Goal: Task Accomplishment & Management: Use online tool/utility

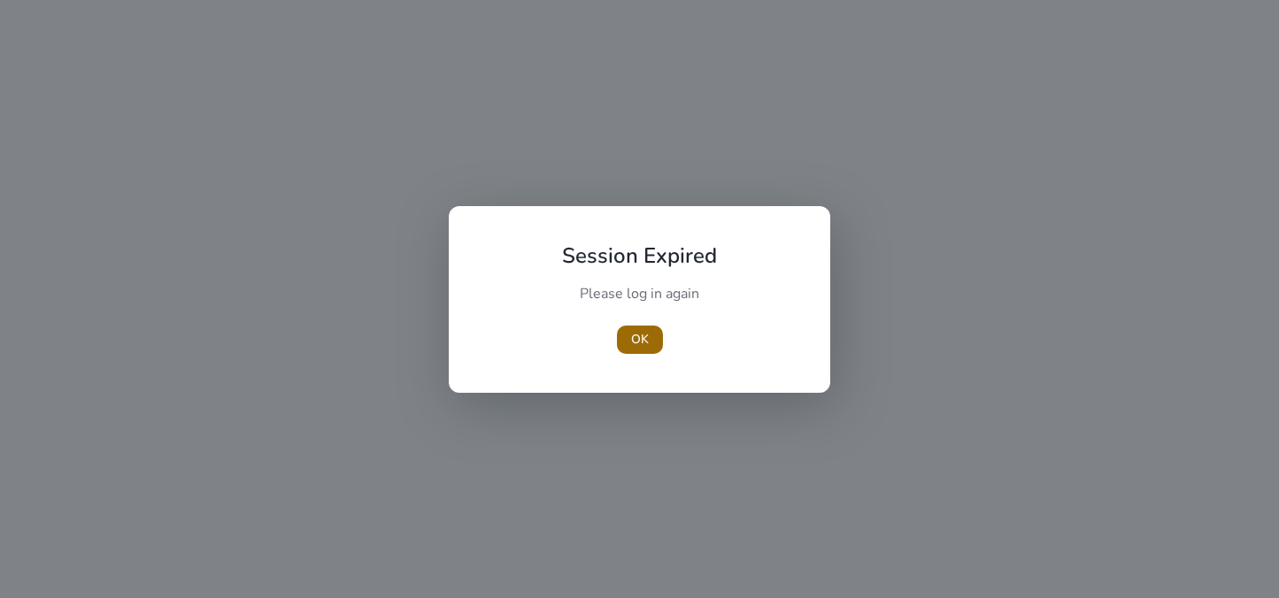
click at [641, 345] on span "OK" at bounding box center [640, 339] width 18 height 19
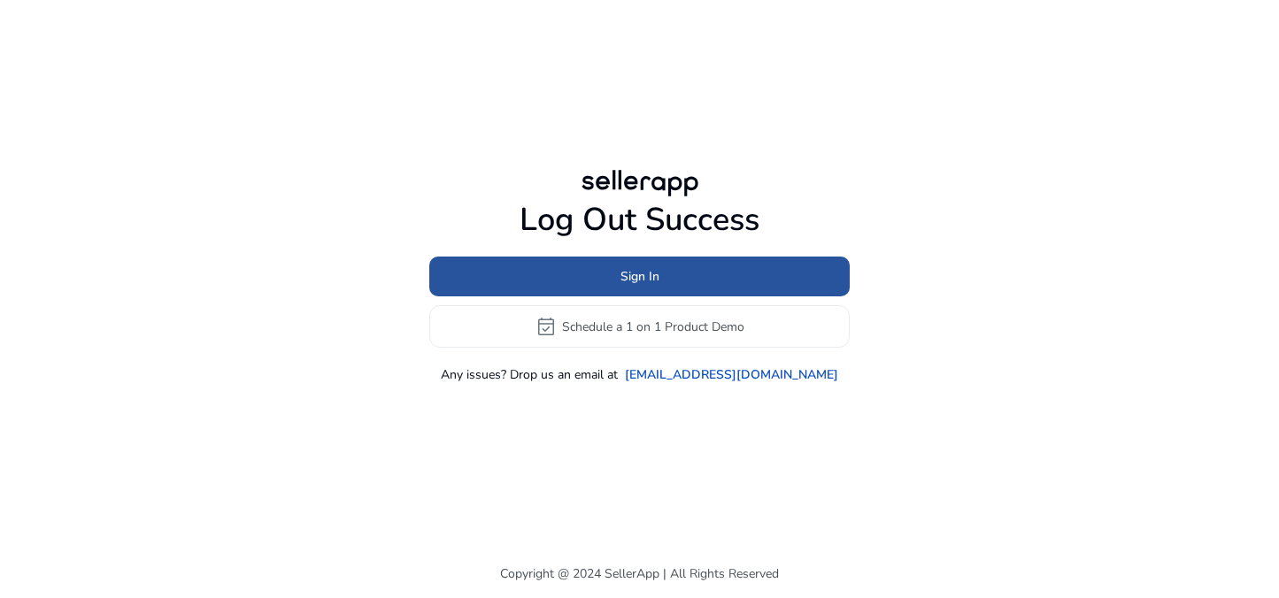
click at [653, 279] on span "Sign In" at bounding box center [640, 276] width 39 height 19
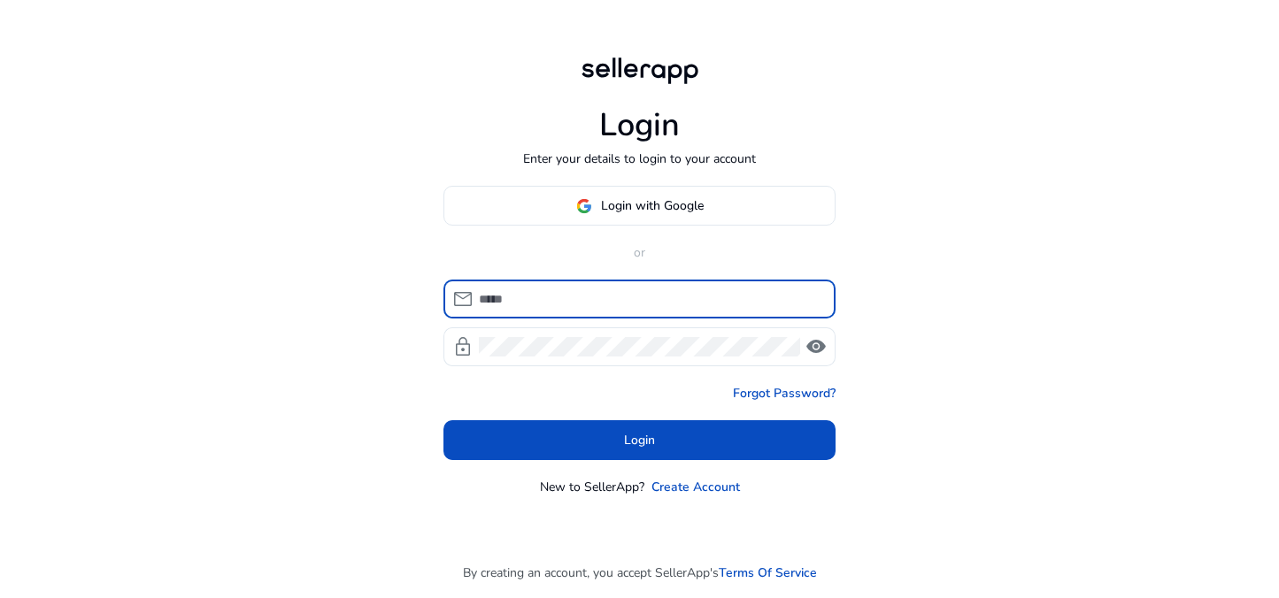
type input "**********"
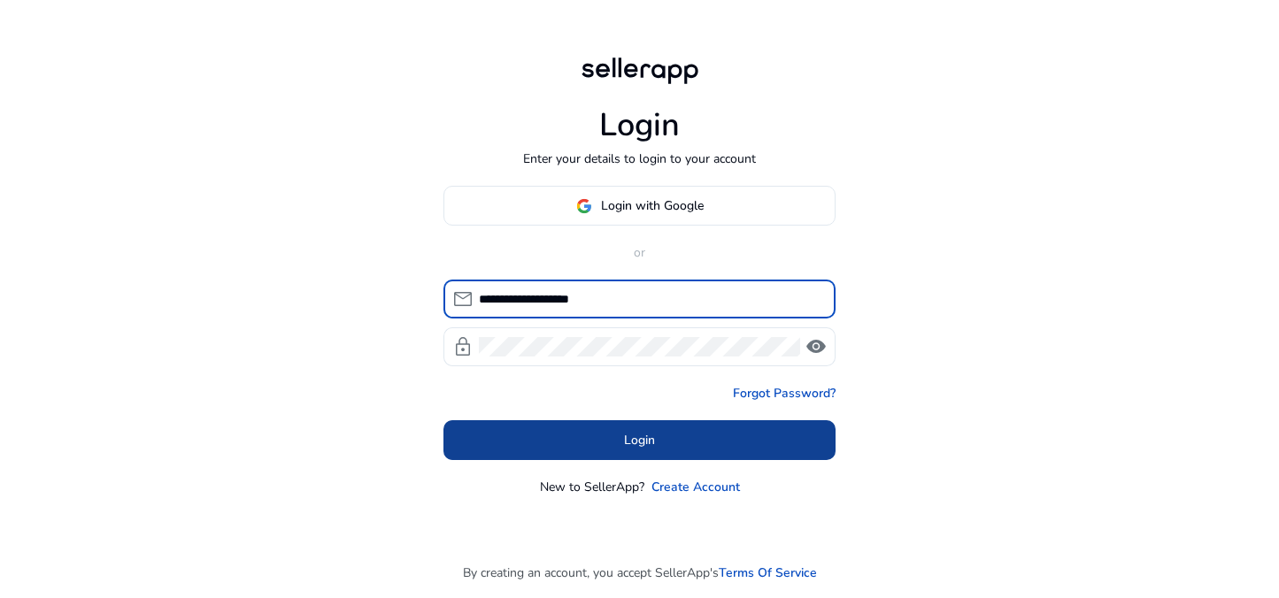
click at [617, 444] on span at bounding box center [639, 441] width 392 height 42
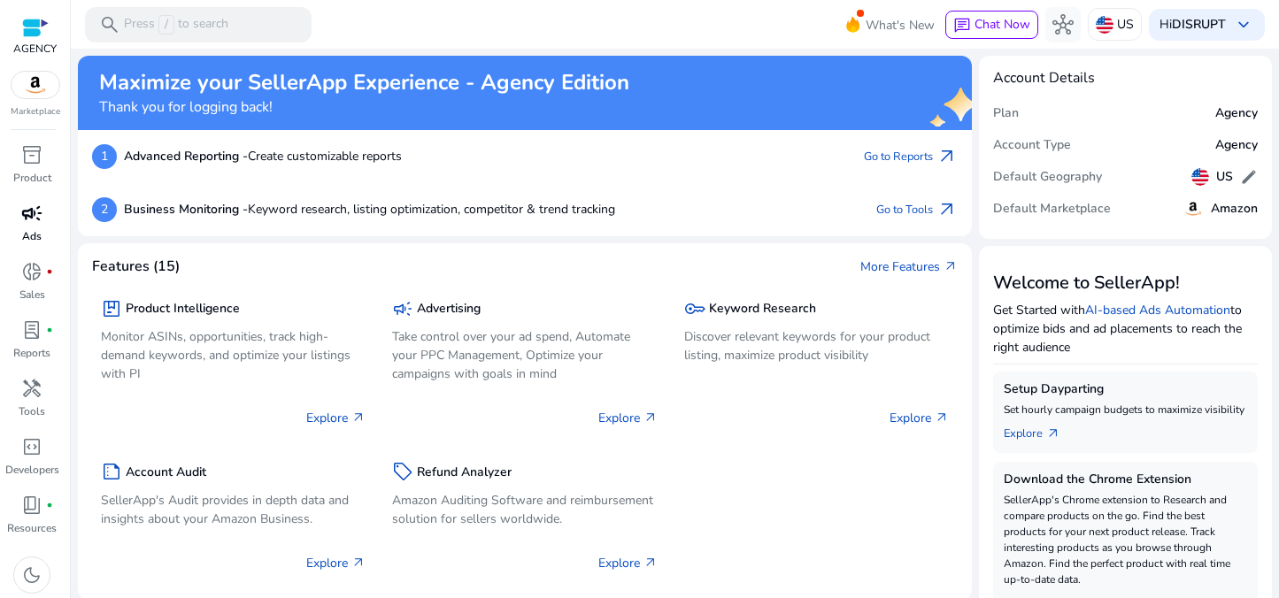
click at [36, 220] on span "campaign" at bounding box center [31, 213] width 21 height 21
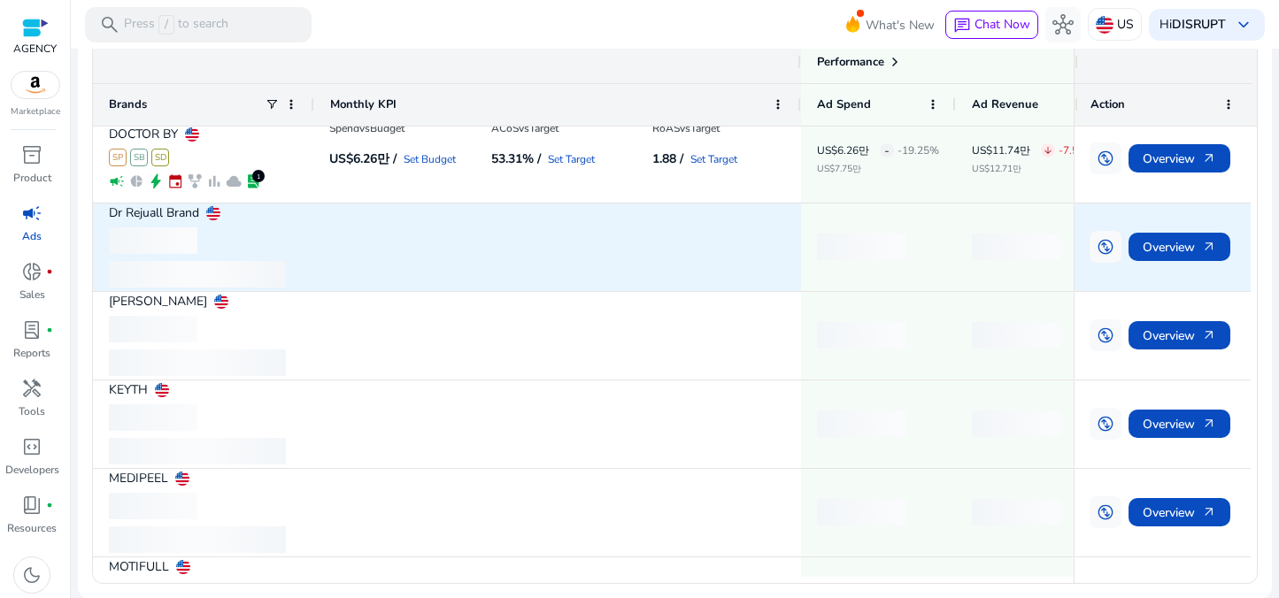
scroll to position [308, 0]
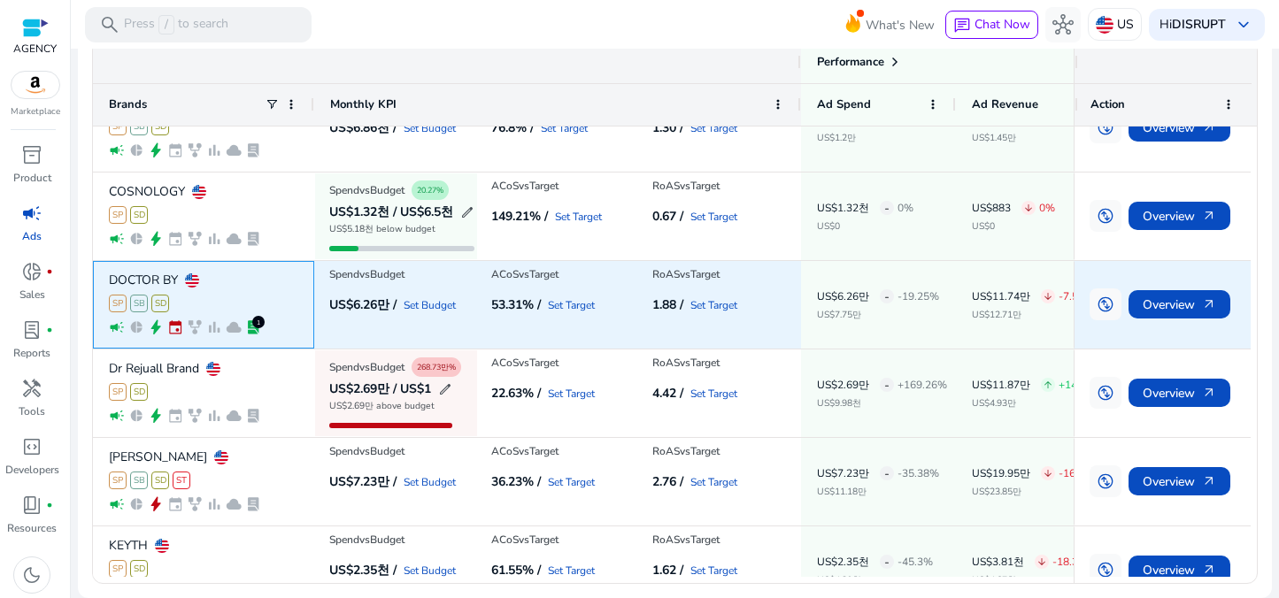
click at [147, 275] on p "DOCTOR BY" at bounding box center [143, 280] width 69 height 12
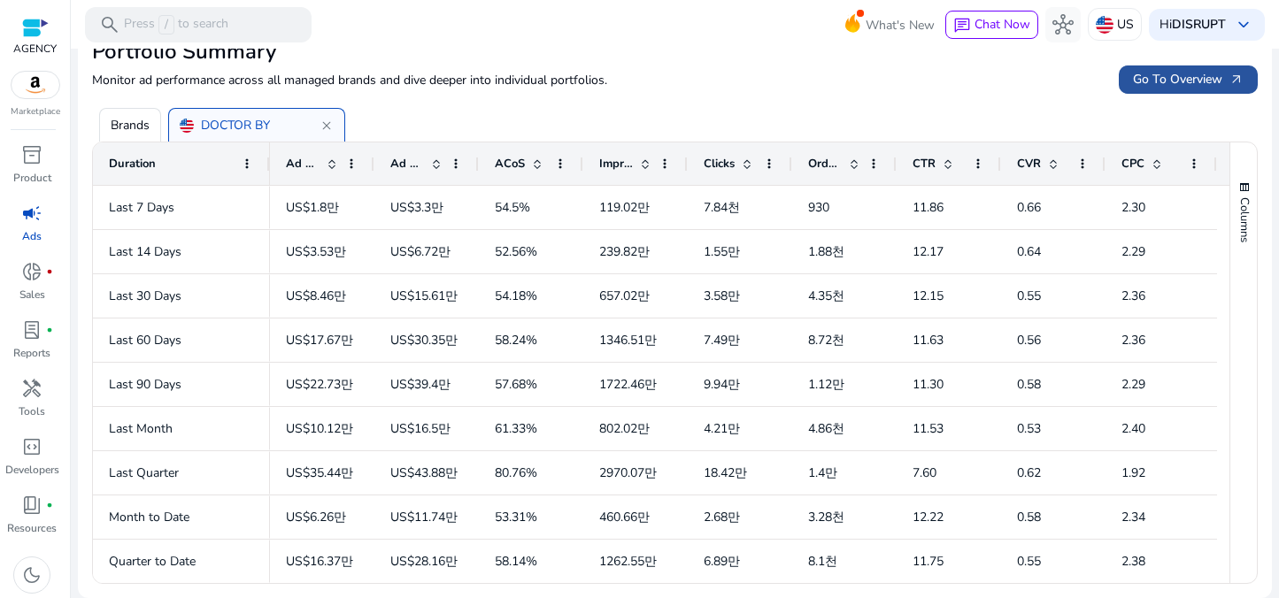
click at [1153, 79] on span "Go To Overview arrow_outward" at bounding box center [1188, 79] width 111 height 19
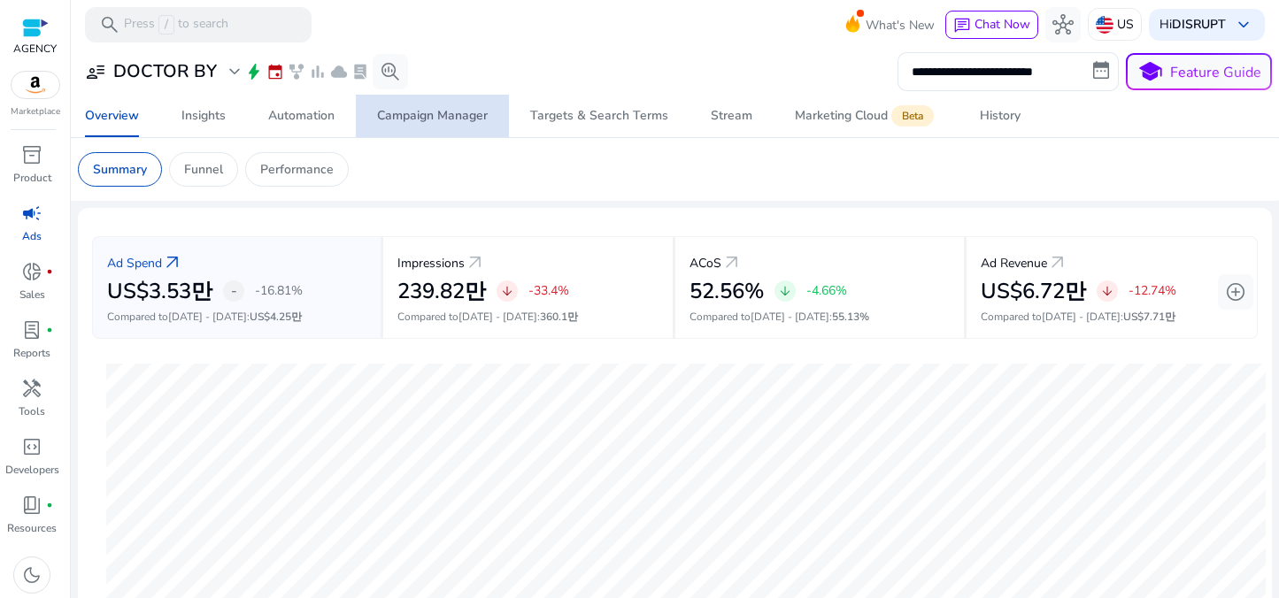
click at [449, 117] on div "Campaign Manager" at bounding box center [432, 116] width 111 height 12
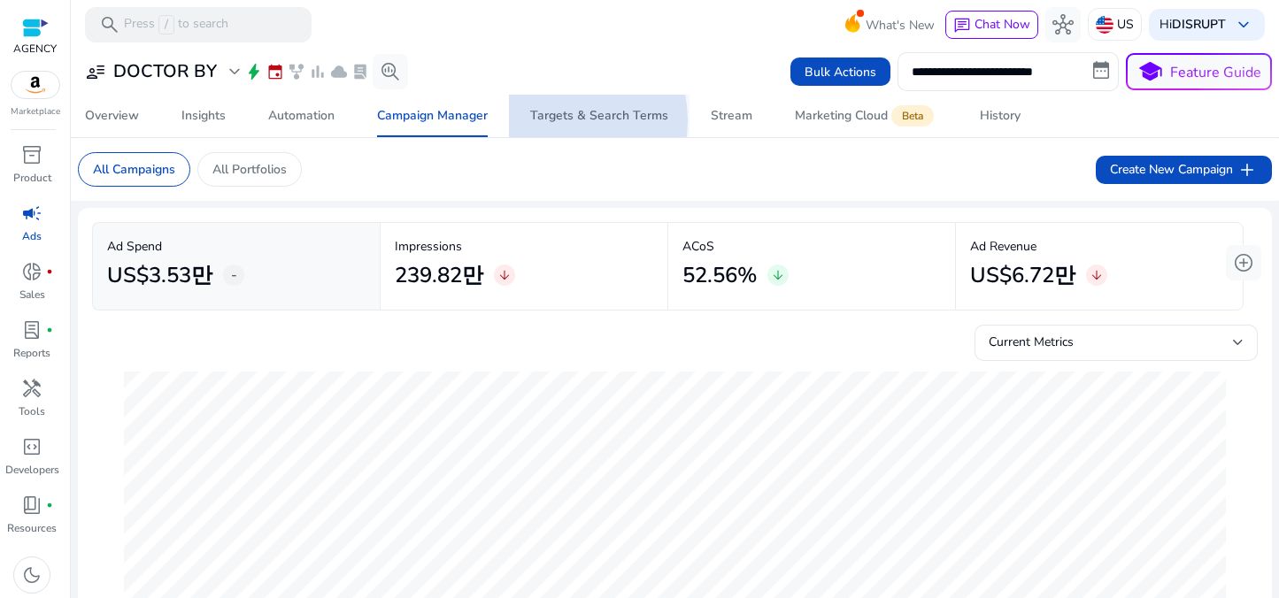
click at [561, 120] on div "Targets & Search Terms" at bounding box center [599, 116] width 138 height 12
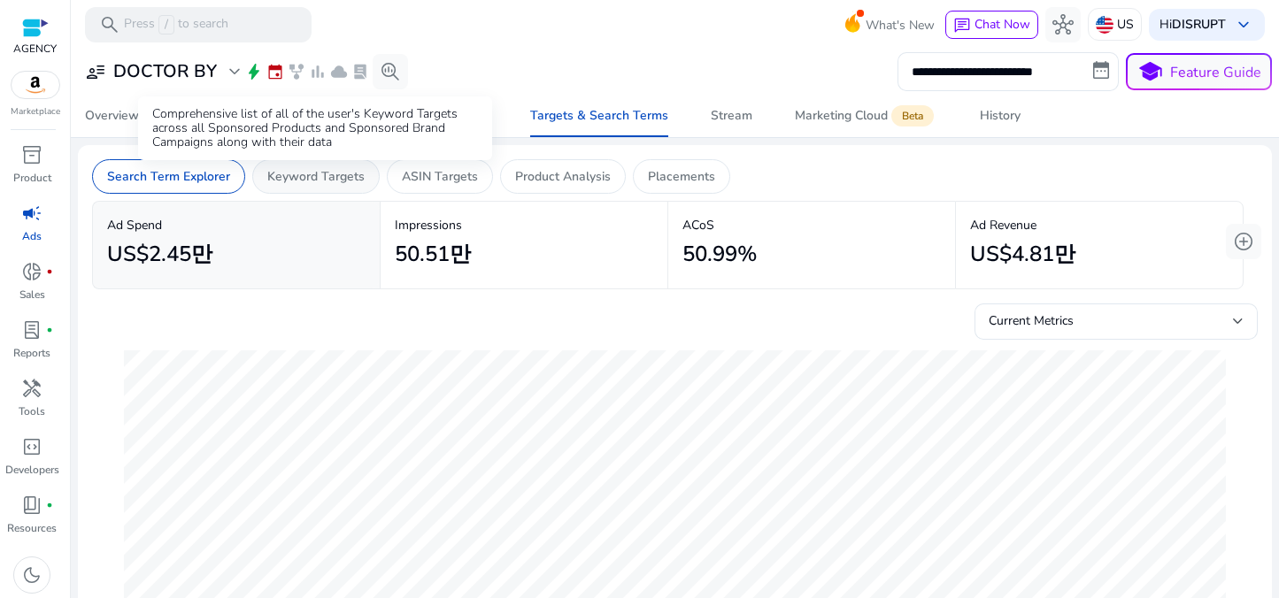
click at [299, 182] on p "Keyword Targets" at bounding box center [315, 176] width 97 height 19
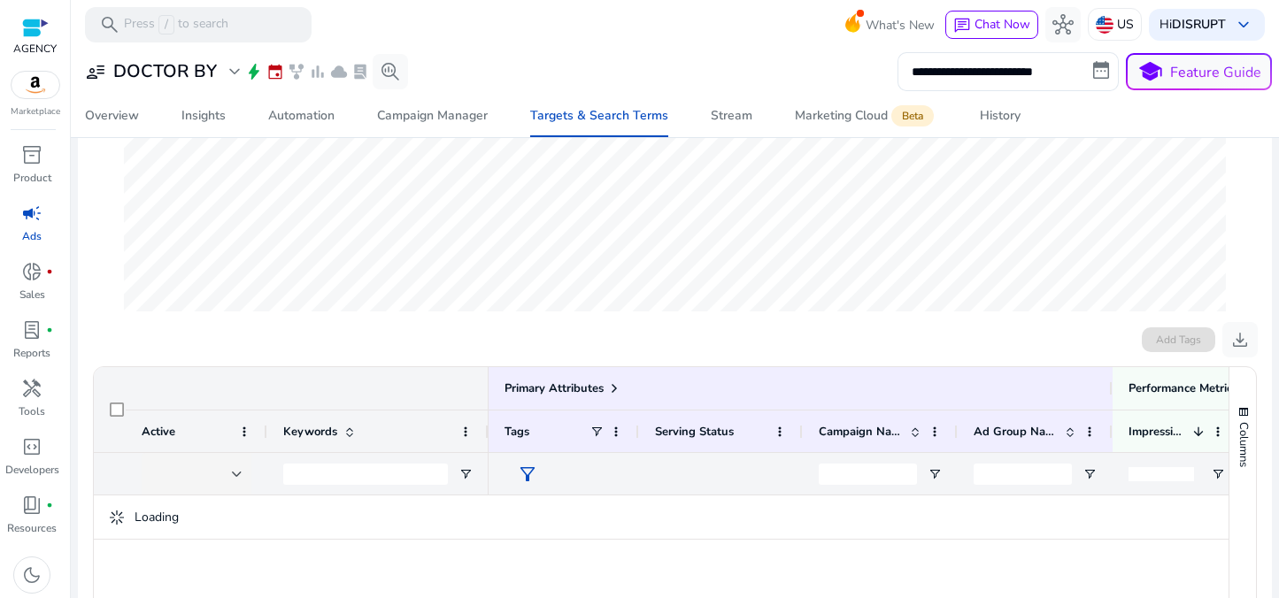
scroll to position [479, 0]
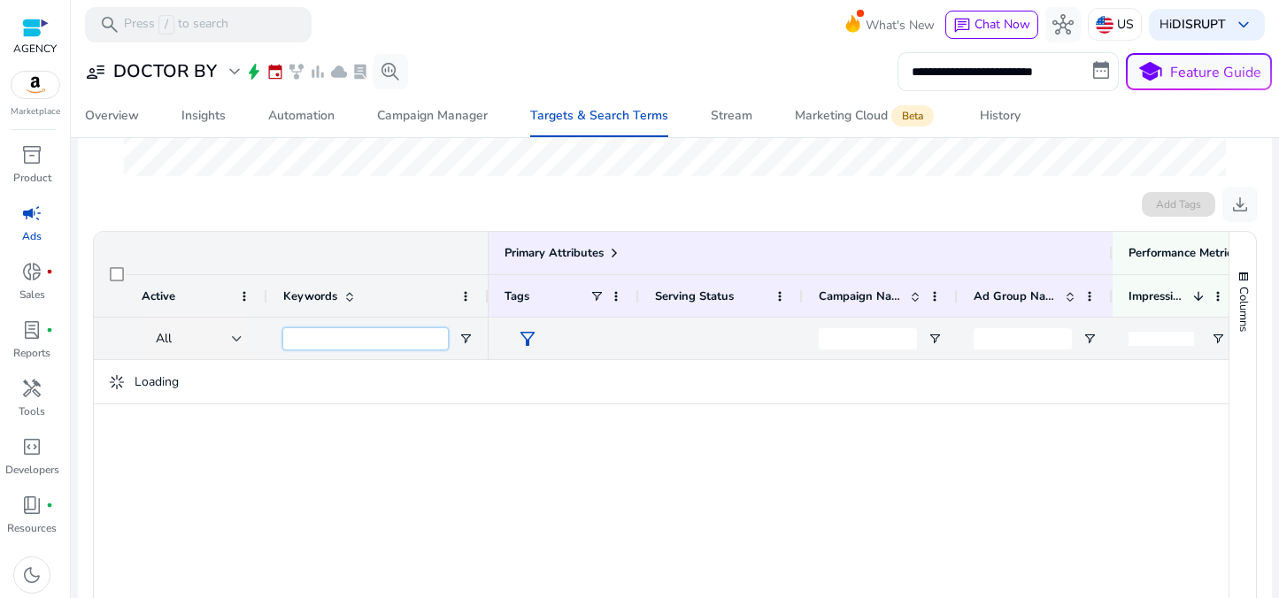
click at [294, 340] on input "Keywords Filter Input" at bounding box center [365, 338] width 165 height 21
paste input "**********"
type input "**********"
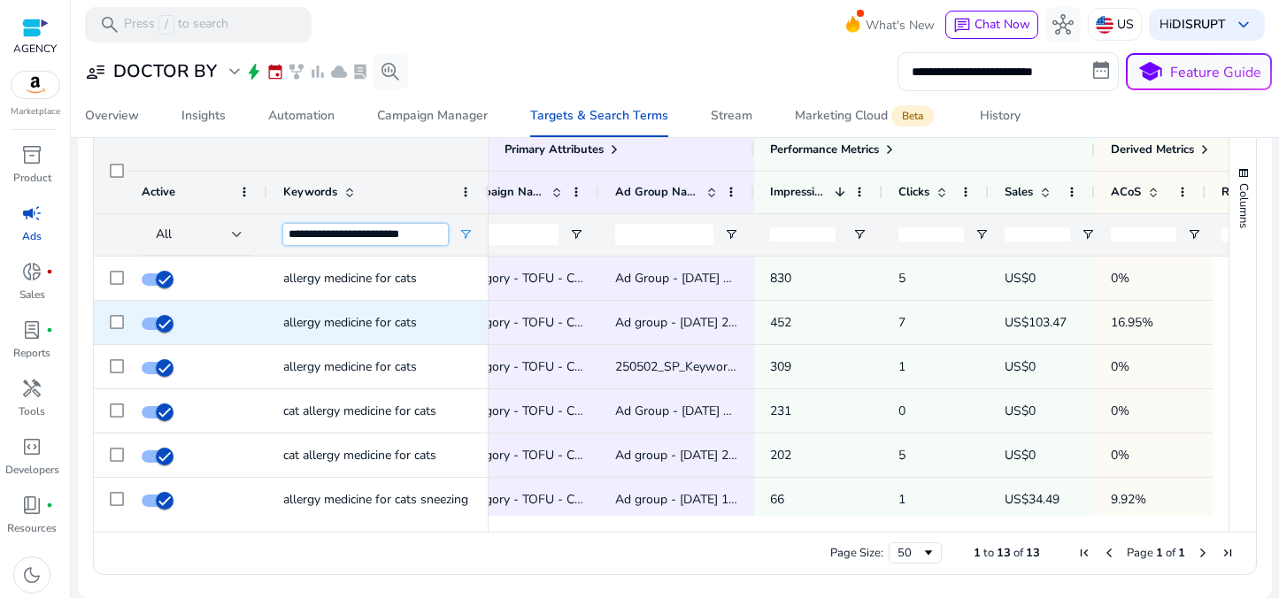
scroll to position [0, 0]
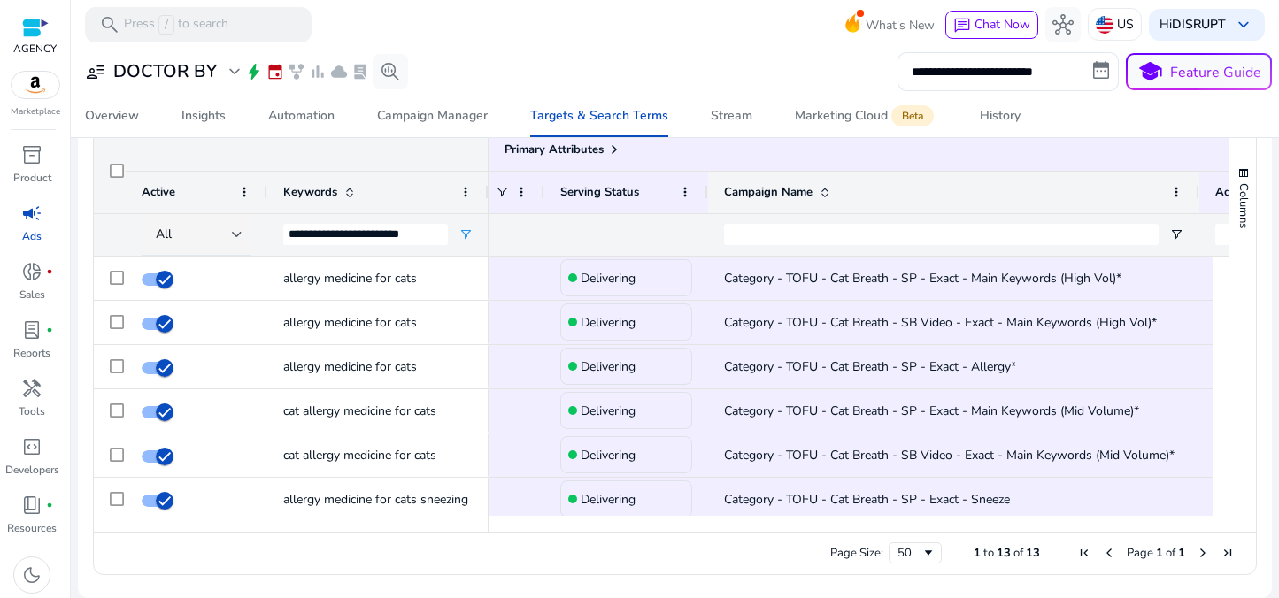
drag, startPoint x: 859, startPoint y: 191, endPoint x: 1195, endPoint y: 190, distance: 336.4
click at [1195, 190] on div at bounding box center [1198, 193] width 7 height 42
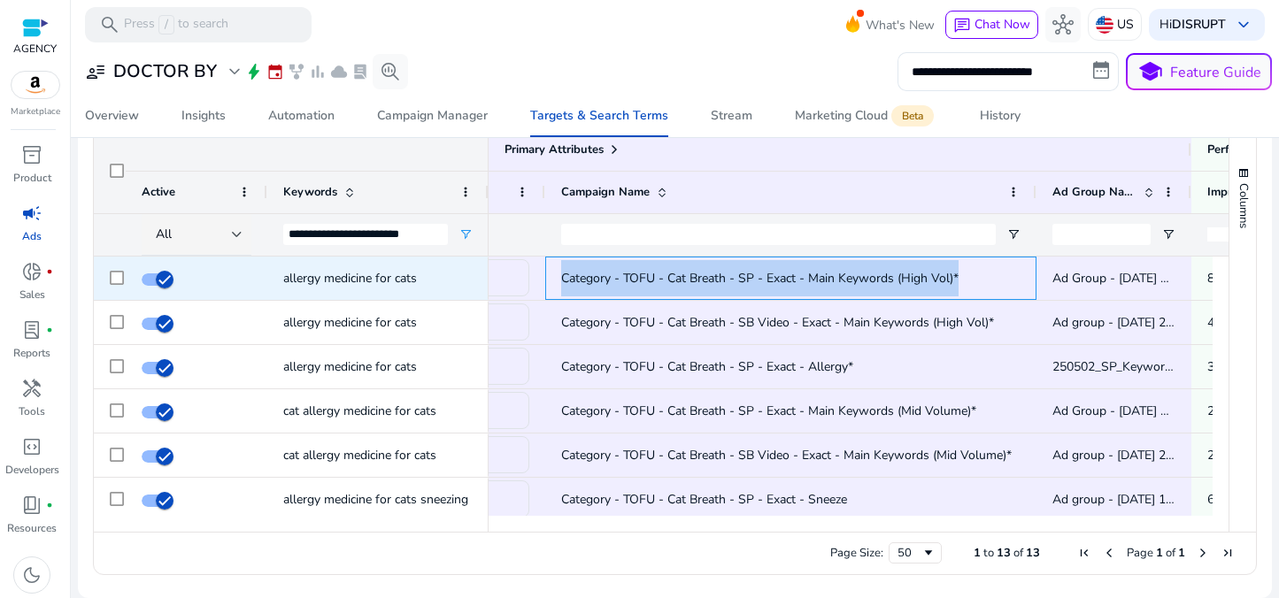
drag, startPoint x: 963, startPoint y: 275, endPoint x: 545, endPoint y: 282, distance: 417.9
click at [545, 282] on div "Category - TOFU - Cat Breath - SP - Exact - Main Keywords (High Vol)*" at bounding box center [790, 278] width 491 height 43
copy span "Category - TOFU - Cat Breath - SP - Exact - Main Keywords (High Vol)*"
